Goal: Obtain resource: Download file/media

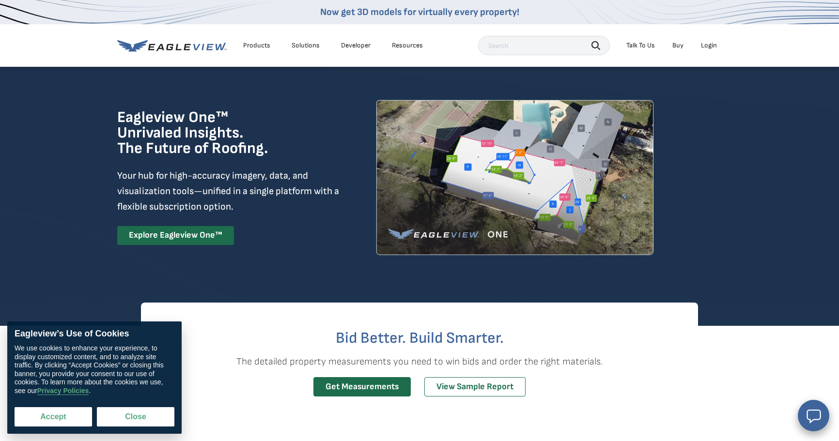
click at [37, 413] on button "Accept" at bounding box center [54, 417] width 78 height 19
checkbox input "true"
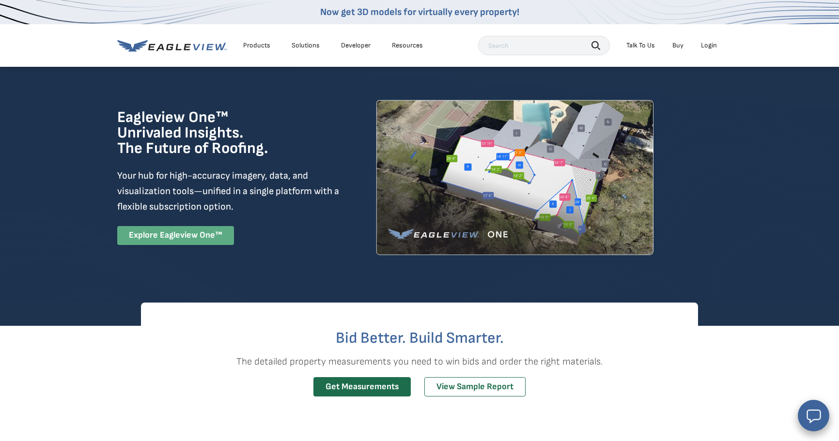
click at [179, 243] on link "Explore Eagleview One™" at bounding box center [175, 235] width 117 height 19
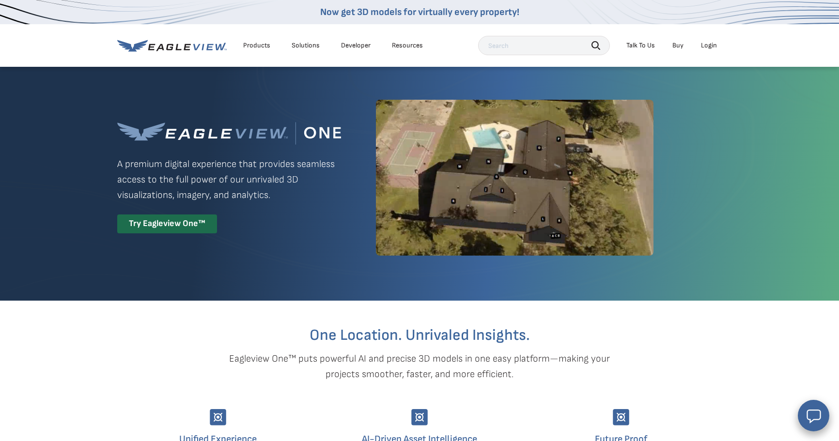
click at [259, 44] on div "Products" at bounding box center [256, 45] width 27 height 9
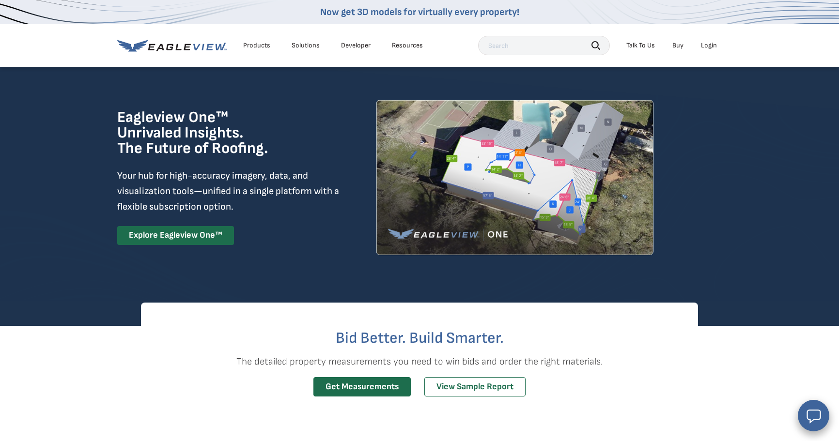
click at [710, 45] on div "Login" at bounding box center [709, 45] width 16 height 9
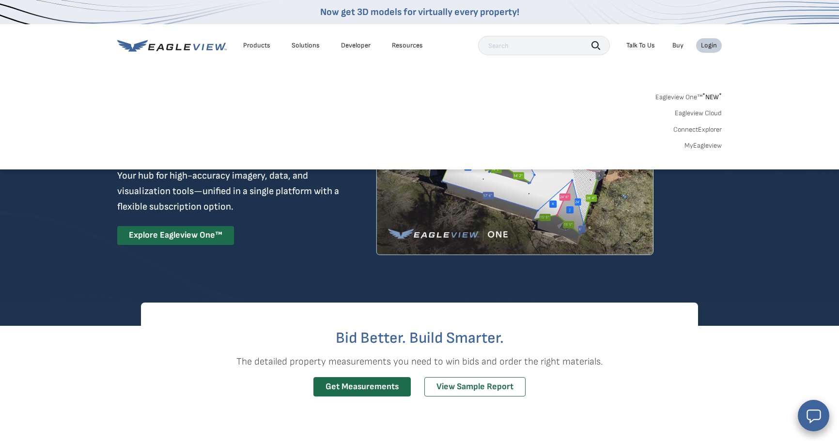
click at [708, 146] on link "MyEagleview" at bounding box center [703, 146] width 37 height 9
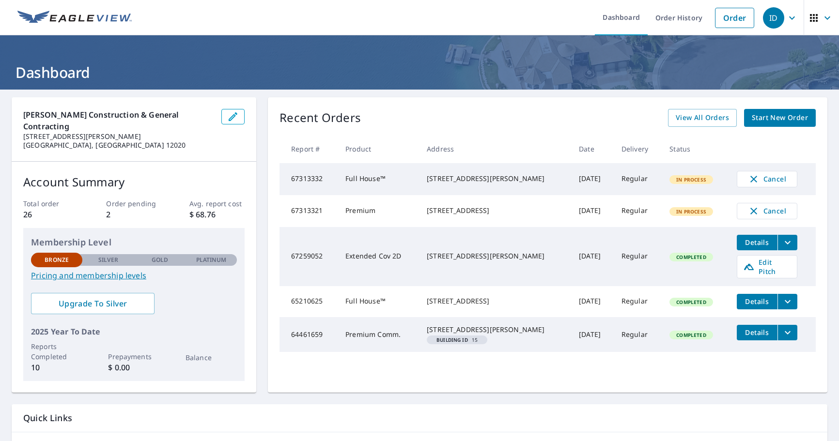
click at [787, 248] on icon "filesDropdownBtn-67259052" at bounding box center [788, 243] width 12 height 12
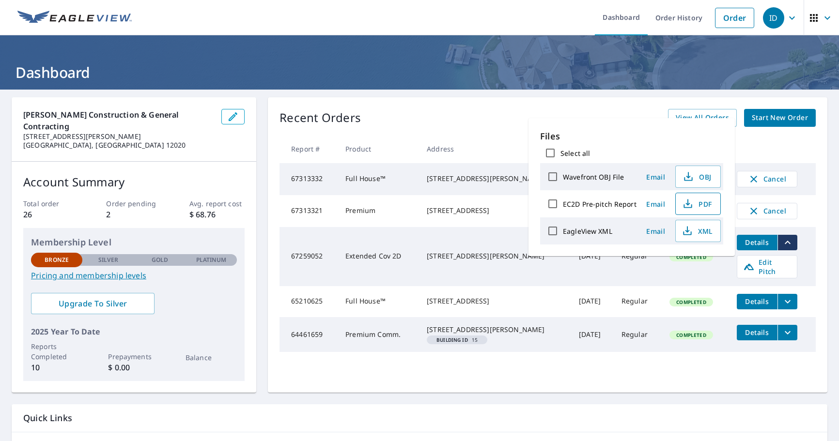
click at [709, 204] on span "PDF" at bounding box center [697, 204] width 31 height 12
